Goal: Information Seeking & Learning: Learn about a topic

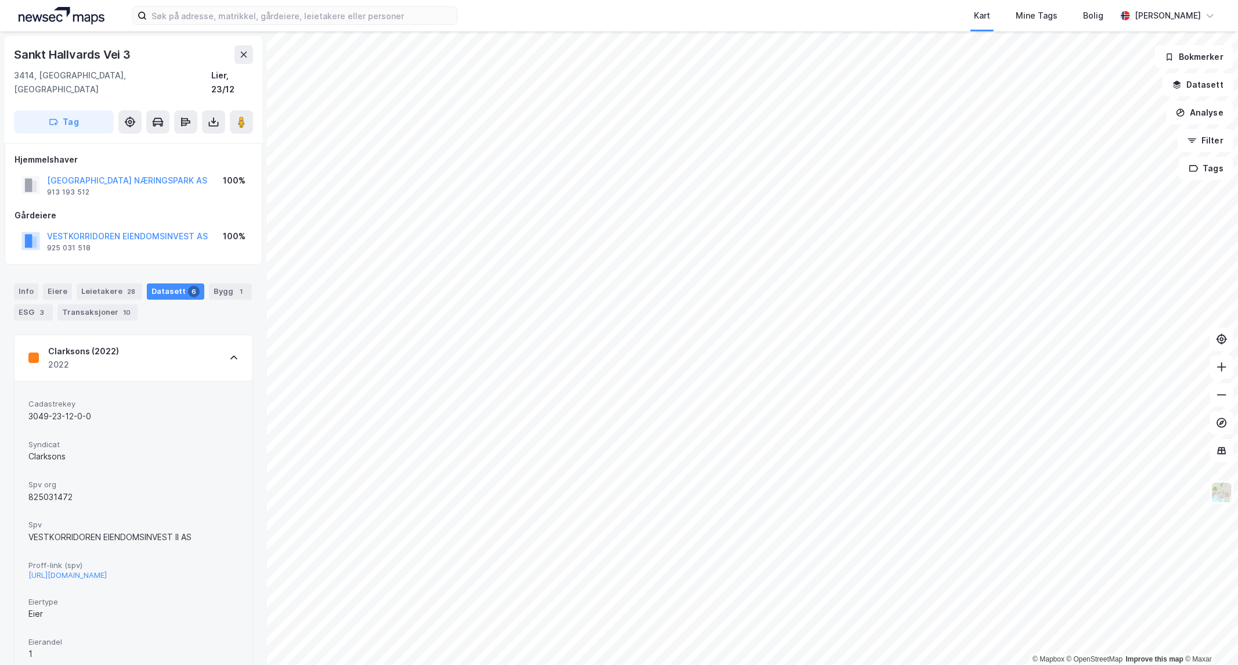
scroll to position [193, 0]
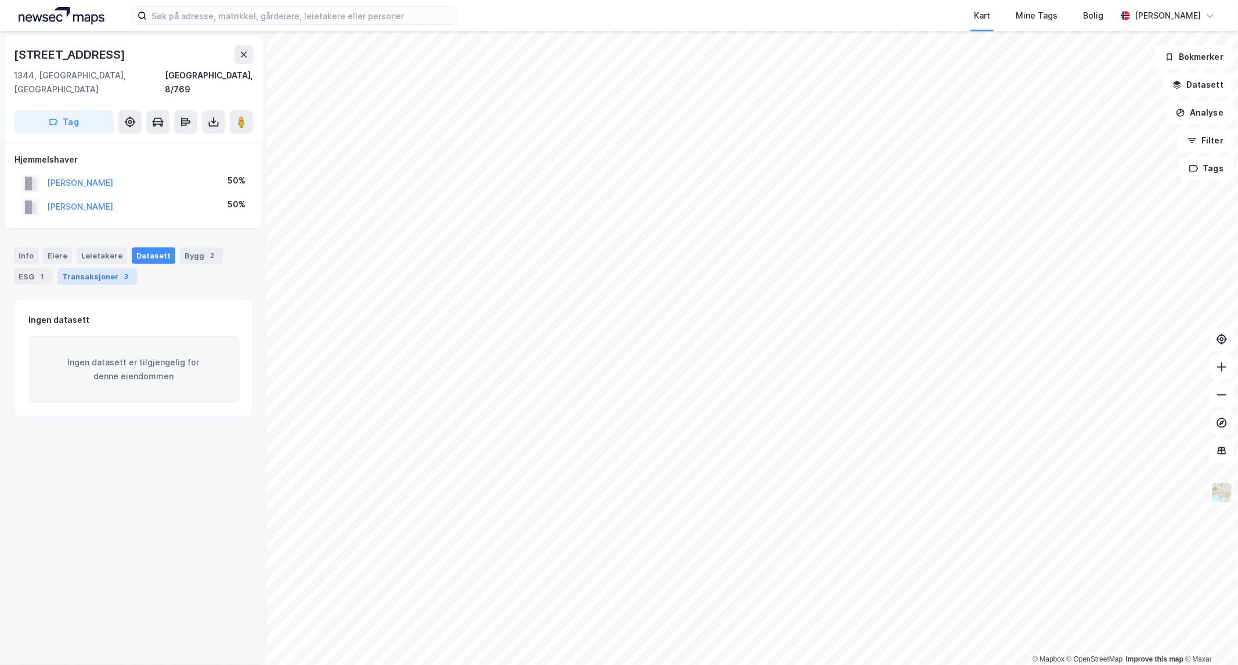
click at [88, 268] on div "Transaksjoner 3" at bounding box center [97, 276] width 80 height 16
